Goal: Task Accomplishment & Management: Use online tool/utility

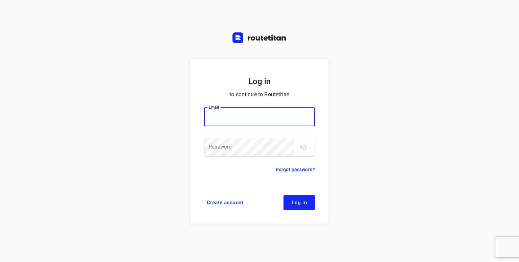
click at [244, 119] on input "email" at bounding box center [259, 116] width 111 height 19
type input "[PERSON_NAME][EMAIL_ADDRESS][DOMAIN_NAME]"
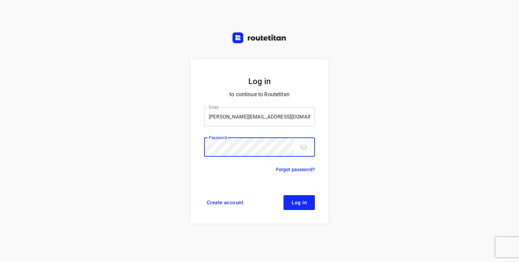
click at [283, 195] on button "Log in" at bounding box center [298, 202] width 31 height 15
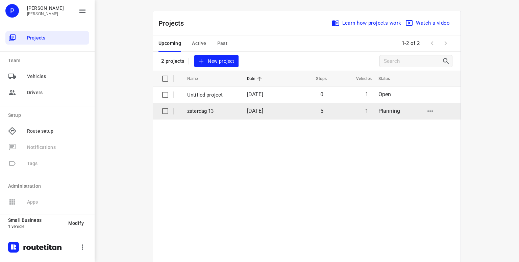
click at [194, 109] on p "zaterdag 13" at bounding box center [212, 111] width 50 height 8
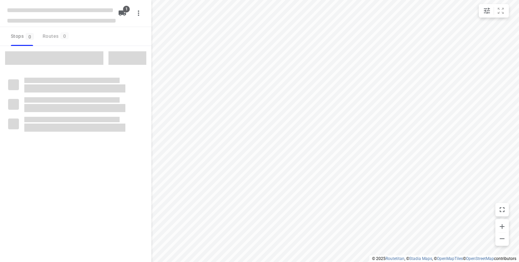
type input "distance"
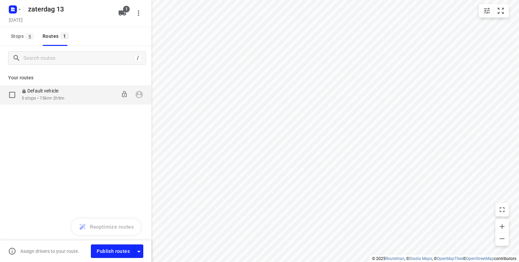
click at [59, 96] on p "5 stops • 75km • 2h9m" at bounding box center [44, 98] width 44 height 6
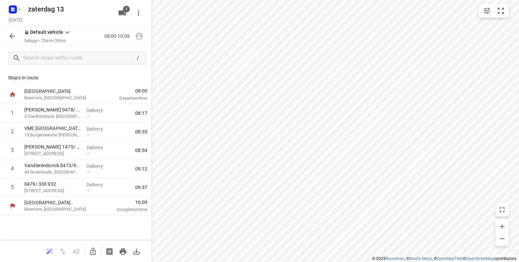
click at [92, 251] on icon "button" at bounding box center [93, 252] width 8 height 8
click at [68, 8] on h5 "zaterdag 13" at bounding box center [69, 9] width 88 height 11
type input "z"
type input "vrijdag 12"
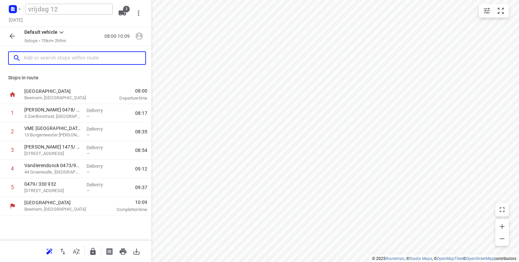
click at [42, 55] on input "text" at bounding box center [85, 58] width 122 height 10
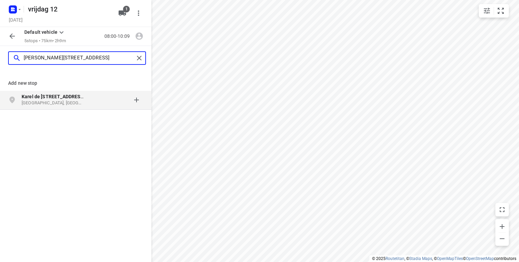
type input "[PERSON_NAME][STREET_ADDRESS]"
click at [62, 99] on b "Karel de [STREET_ADDRESS]" at bounding box center [54, 96] width 64 height 5
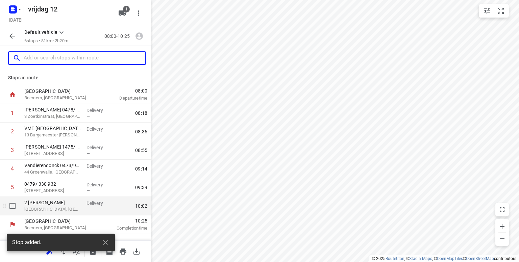
click at [87, 207] on span "—" at bounding box center [87, 209] width 3 height 5
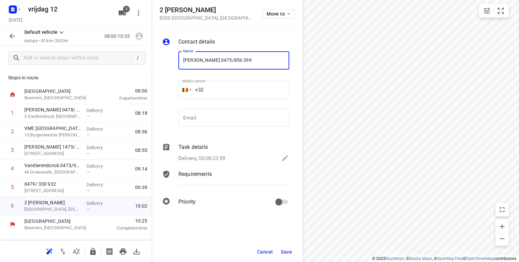
type input "[PERSON_NAME] 0475/856 399"
click at [285, 252] on span "Save" at bounding box center [286, 251] width 11 height 5
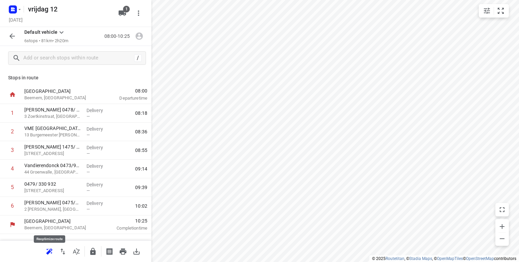
click at [47, 254] on icon "button" at bounding box center [49, 252] width 8 height 8
click at [123, 252] on icon "button" at bounding box center [123, 252] width 8 height 8
click at [124, 252] on icon "button" at bounding box center [123, 252] width 8 height 8
